Goal: Find contact information: Find contact information

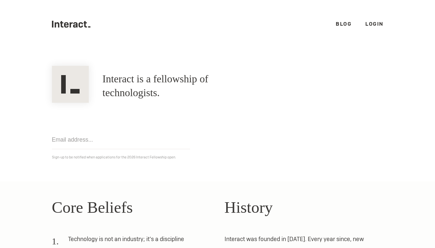
click at [373, 23] on link "Login" at bounding box center [375, 23] width 18 height 7
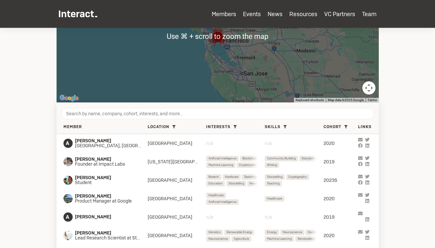
scroll to position [187, 0]
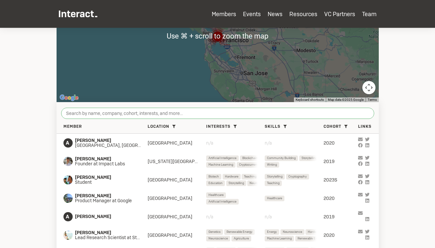
click at [123, 114] on input "search" at bounding box center [217, 113] width 313 height 11
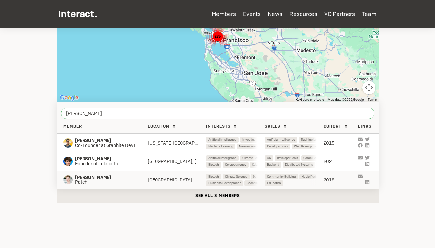
type input "tom"
click at [93, 174] on div "Tom McCarthy Patch Dublin Biotech Climate Science Data Science Earth Sciences E…" at bounding box center [218, 179] width 322 height 18
